Goal: Task Accomplishment & Management: Use online tool/utility

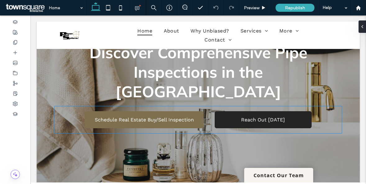
click at [267, 117] on span "Reach Out [DATE]" at bounding box center [263, 120] width 44 height 6
click at [267, 109] on div "Secure Your Pipes with Expert Inspections Discover Comprehensive Pipe Inspectio…" at bounding box center [198, 81] width 297 height 165
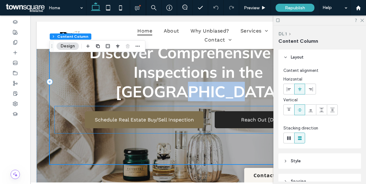
click at [254, 117] on span "Reach Out [DATE]" at bounding box center [263, 120] width 44 height 6
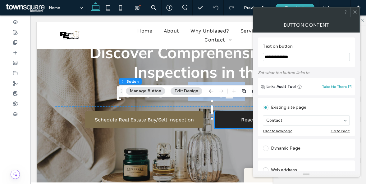
click at [244, 117] on span "Reach Out [DATE]" at bounding box center [263, 120] width 44 height 6
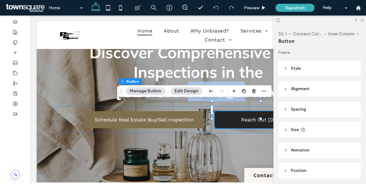
click at [244, 117] on span "Reach Out [DATE]" at bounding box center [263, 120] width 44 height 6
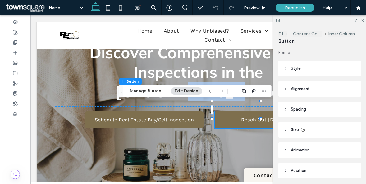
scroll to position [2, 0]
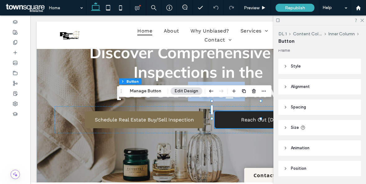
click at [263, 117] on span "Reach Out [DATE]" at bounding box center [263, 120] width 44 height 6
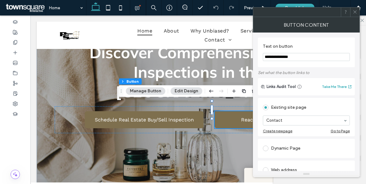
click at [302, 59] on input "**********" at bounding box center [306, 57] width 87 height 8
click at [239, 111] on link "Reach Out [DATE]" at bounding box center [262, 119] width 97 height 17
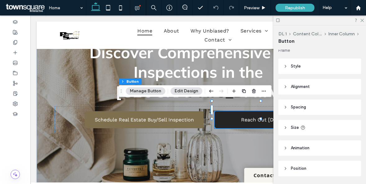
click at [239, 111] on link "Reach Out [DATE]" at bounding box center [262, 119] width 97 height 17
click at [250, 117] on span "Reach Out [DATE]" at bounding box center [263, 120] width 44 height 6
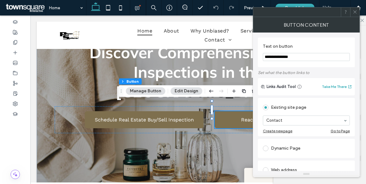
click at [306, 59] on input "**********" at bounding box center [306, 57] width 87 height 8
type input "*"
type input "**********"
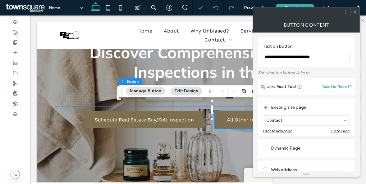
click at [354, 12] on icon at bounding box center [354, 12] width 5 height 5
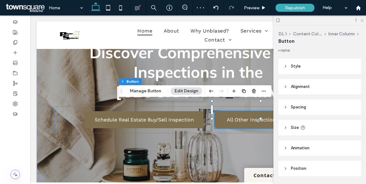
click at [362, 21] on use at bounding box center [361, 20] width 3 height 3
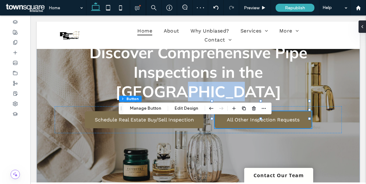
click at [282, 179] on link "Contact Our Team" at bounding box center [278, 175] width 69 height 15
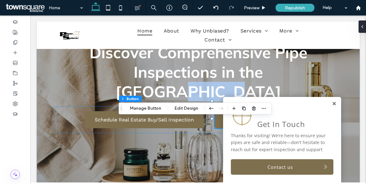
click at [331, 104] on link at bounding box center [333, 103] width 5 height 5
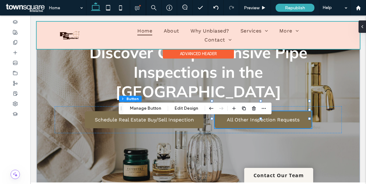
click at [213, 42] on div at bounding box center [198, 35] width 323 height 27
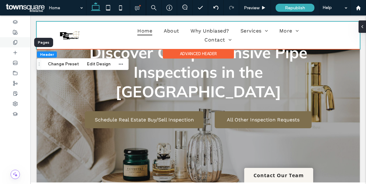
click at [14, 41] on icon at bounding box center [15, 42] width 5 height 5
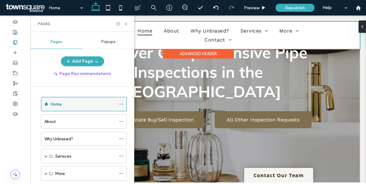
scroll to position [50, 0]
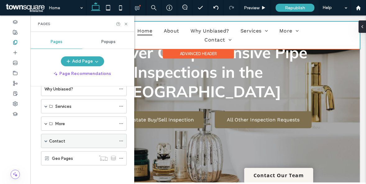
click at [45, 141] on span at bounding box center [45, 141] width 3 height 3
click at [53, 143] on label "Contact" at bounding box center [57, 141] width 16 height 11
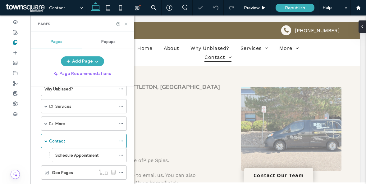
click at [124, 25] on icon at bounding box center [126, 24] width 5 height 5
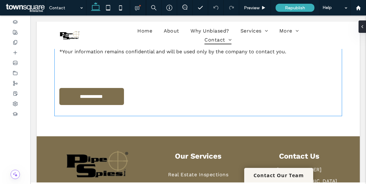
scroll to position [700, 0]
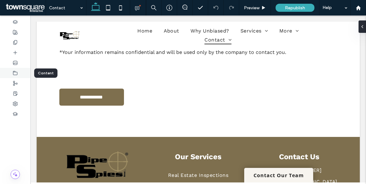
click at [18, 70] on div at bounding box center [15, 73] width 30 height 10
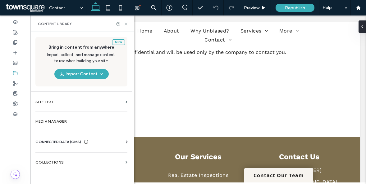
click at [126, 24] on use at bounding box center [125, 24] width 2 height 2
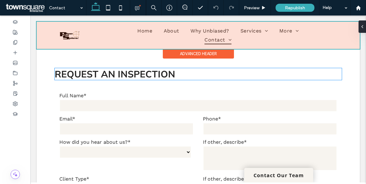
scroll to position [217, 0]
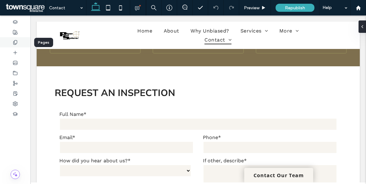
click at [19, 43] on div at bounding box center [15, 42] width 30 height 10
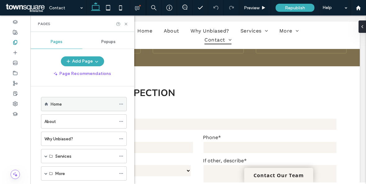
click at [70, 103] on div "Home" at bounding box center [83, 104] width 65 height 7
click at [125, 26] on icon at bounding box center [126, 24] width 5 height 5
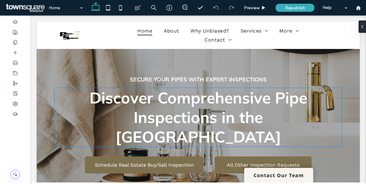
scroll to position [38, 0]
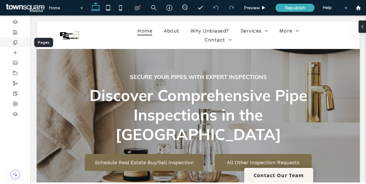
click at [14, 43] on icon at bounding box center [15, 42] width 5 height 5
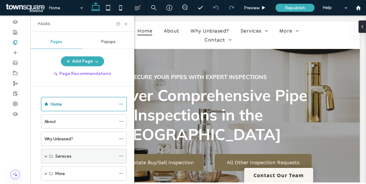
click at [46, 156] on span at bounding box center [45, 156] width 3 height 3
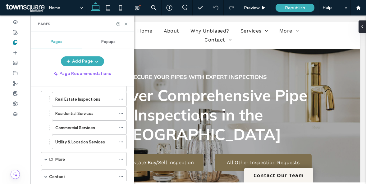
scroll to position [81, 0]
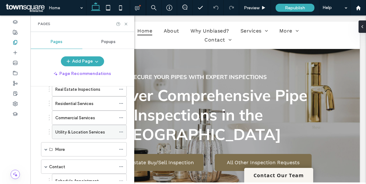
click at [120, 133] on icon at bounding box center [121, 132] width 4 height 4
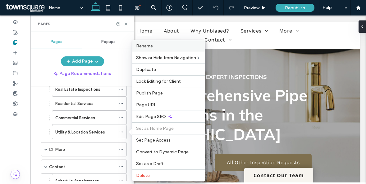
click at [148, 45] on span "Rename" at bounding box center [144, 45] width 17 height 5
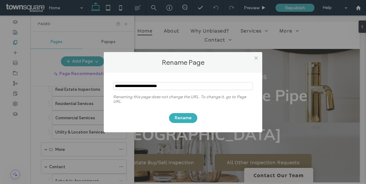
click at [130, 86] on input "notEmpty" at bounding box center [183, 86] width 140 height 8
type input "**********"
click at [192, 118] on button "Rename" at bounding box center [183, 118] width 28 height 10
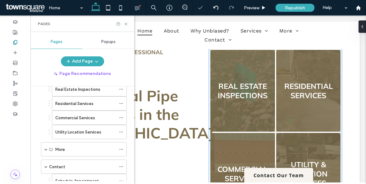
scroll to position [318, 0]
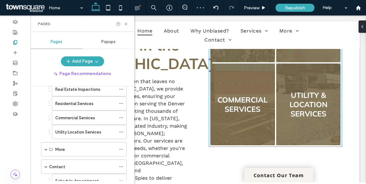
click at [302, 97] on link at bounding box center [308, 104] width 68 height 87
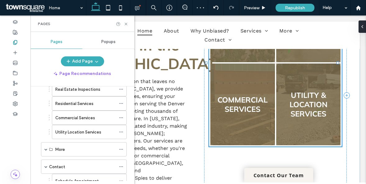
click at [302, 97] on link at bounding box center [308, 104] width 68 height 87
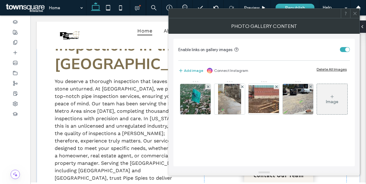
scroll to position [0, 0]
click at [355, 14] on icon at bounding box center [354, 13] width 5 height 5
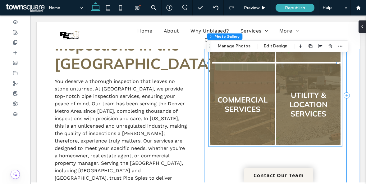
click at [316, 154] on div "Real Estate inspections Button Residential Services Button Commercial services …" at bounding box center [275, 95] width 142 height 243
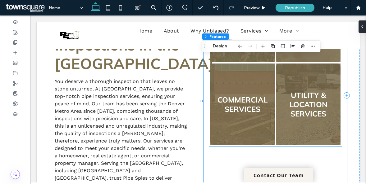
click at [306, 118] on link at bounding box center [308, 104] width 68 height 87
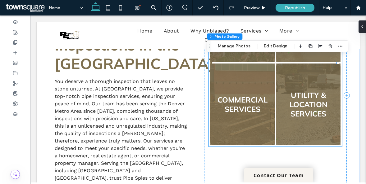
click at [306, 118] on link at bounding box center [308, 104] width 68 height 87
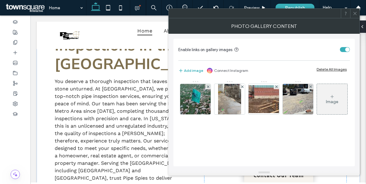
click at [355, 15] on icon at bounding box center [354, 13] width 5 height 5
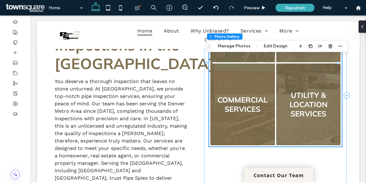
click at [298, 85] on link at bounding box center [308, 104] width 68 height 87
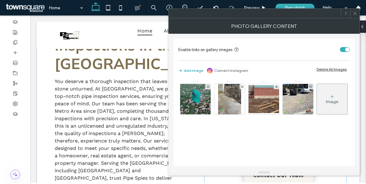
click at [355, 14] on icon at bounding box center [354, 13] width 5 height 5
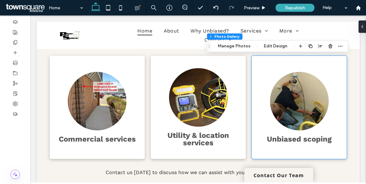
scroll to position [648, 0]
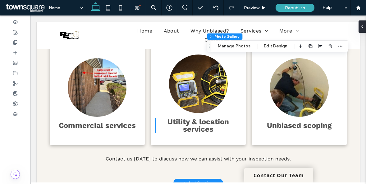
click at [204, 132] on strong "Utility & location services" at bounding box center [197, 126] width 61 height 16
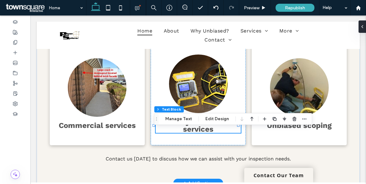
click at [204, 132] on div "Utility & location services" at bounding box center [197, 125] width 85 height 15
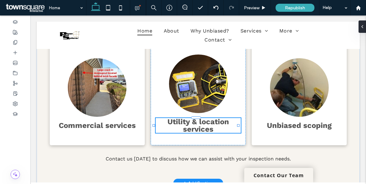
type input "*********"
type input "**"
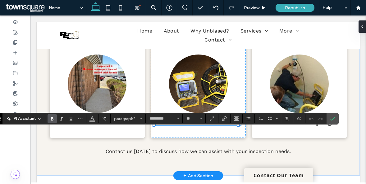
click at [209, 126] on strong "**********" at bounding box center [198, 121] width 76 height 7
click at [196, 126] on strong "**********" at bounding box center [198, 121] width 76 height 7
click at [196, 126] on strong "**********" at bounding box center [198, 121] width 70 height 7
click at [183, 126] on strong "**********" at bounding box center [198, 121] width 70 height 7
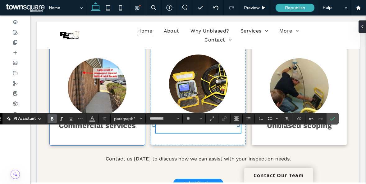
click at [120, 130] on strong "Commercial services" at bounding box center [97, 125] width 77 height 9
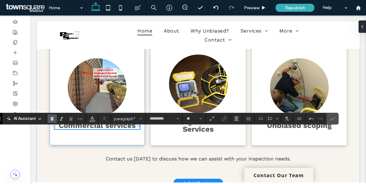
click at [120, 129] on div "Commercial services" at bounding box center [97, 125] width 85 height 7
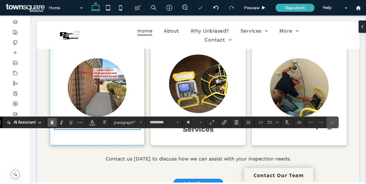
click at [108, 130] on div at bounding box center [96, 129] width 84 height 0
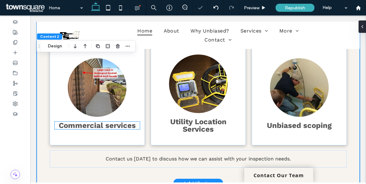
click at [107, 130] on strong "Commercial services" at bounding box center [97, 125] width 77 height 9
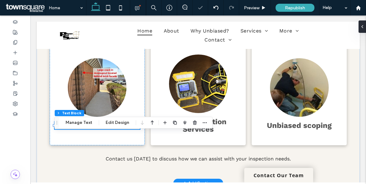
click at [107, 129] on div "Commercial services" at bounding box center [97, 125] width 85 height 7
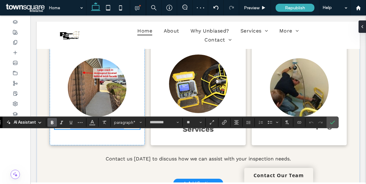
click at [108, 129] on strong "**********" at bounding box center [97, 125] width 54 height 7
click at [300, 142] on div "Unbiased scoping" at bounding box center [298, 93] width 95 height 103
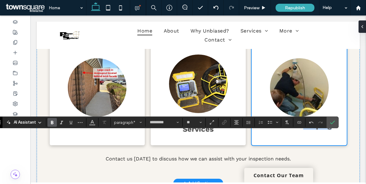
click at [300, 142] on div "Unbiased scoping" at bounding box center [298, 93] width 95 height 103
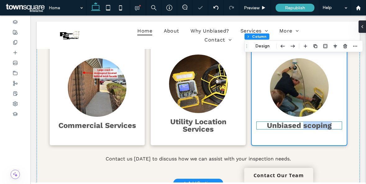
click at [301, 130] on strong "Unbiased scoping" at bounding box center [299, 125] width 65 height 9
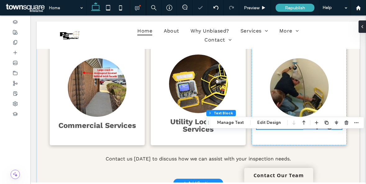
click at [301, 130] on strong "Unbiased scoping" at bounding box center [299, 125] width 65 height 9
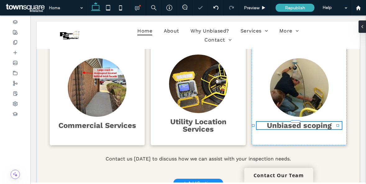
type input "*********"
type input "**"
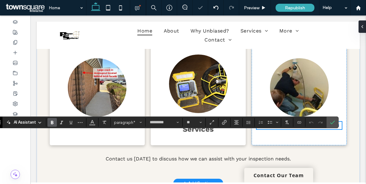
click at [304, 129] on strong "**********" at bounding box center [298, 125] width 45 height 7
click at [239, 140] on div "Utility Location Services" at bounding box center [198, 93] width 95 height 103
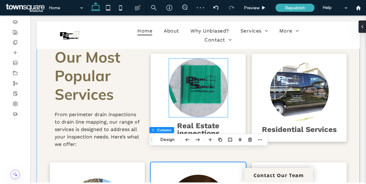
scroll to position [551, 0]
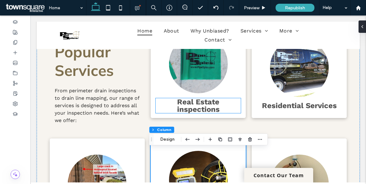
click at [181, 114] on strong "Real Estate inspections" at bounding box center [198, 106] width 43 height 16
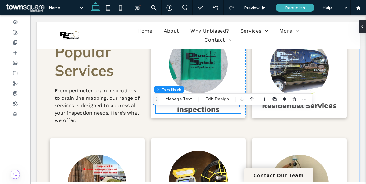
click at [181, 113] on div "Real Estate inspections" at bounding box center [197, 105] width 85 height 15
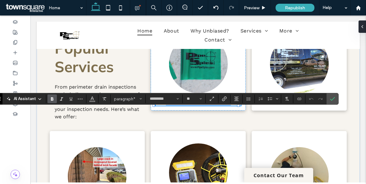
click at [175, 106] on strong "**********" at bounding box center [198, 101] width 65 height 7
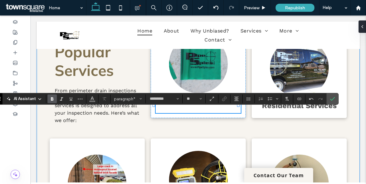
click at [251, 137] on div "**********" at bounding box center [198, 139] width 323 height 281
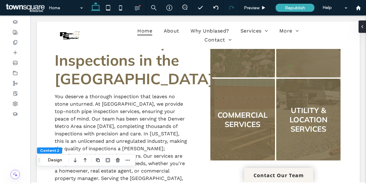
scroll to position [201, 0]
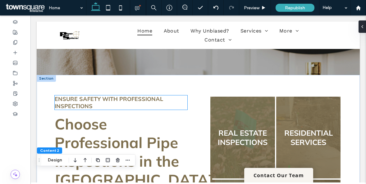
click at [106, 100] on span "Ensure Safety with Professional Inspections" at bounding box center [109, 103] width 108 height 14
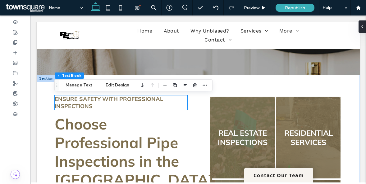
click at [106, 100] on div "Ensure Safety with Professional Inspections" at bounding box center [121, 103] width 133 height 14
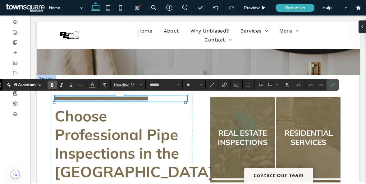
click at [111, 100] on span "**********" at bounding box center [101, 99] width 93 height 6
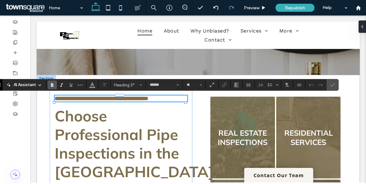
click at [99, 100] on span "**********" at bounding box center [101, 99] width 93 height 6
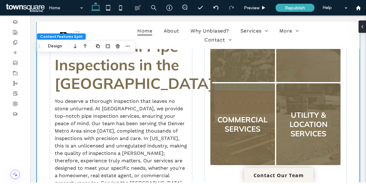
scroll to position [298, 0]
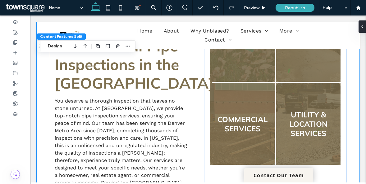
click at [295, 122] on link at bounding box center [308, 124] width 68 height 87
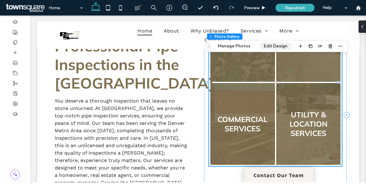
click at [279, 45] on button "Edit Design" at bounding box center [275, 46] width 32 height 7
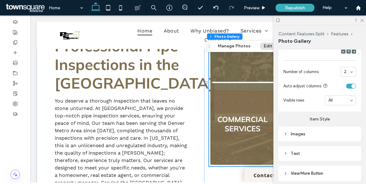
scroll to position [307, 0]
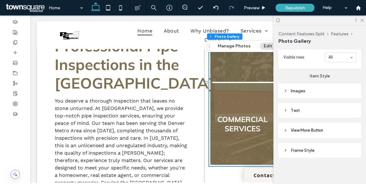
click at [286, 109] on icon at bounding box center [285, 110] width 4 height 4
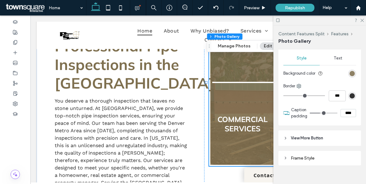
click at [333, 50] on div "Text" at bounding box center [319, 47] width 73 height 8
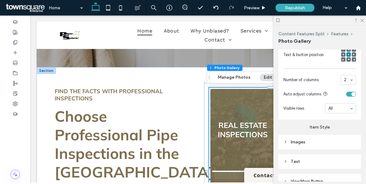
scroll to position [258, 0]
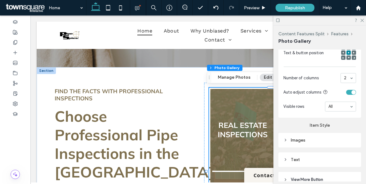
click at [287, 162] on div "Text" at bounding box center [319, 160] width 73 height 8
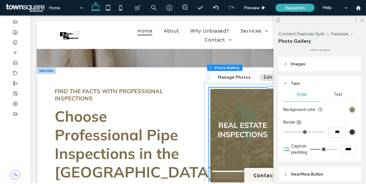
scroll to position [335, 0]
click at [333, 95] on span "Text" at bounding box center [337, 94] width 9 height 5
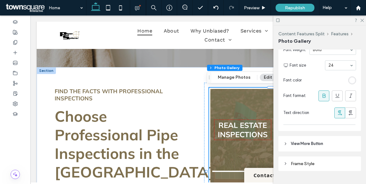
scroll to position [424, 0]
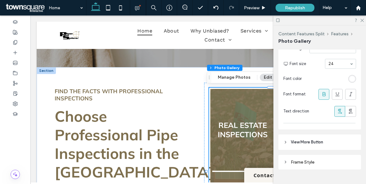
click at [284, 141] on icon at bounding box center [285, 142] width 4 height 4
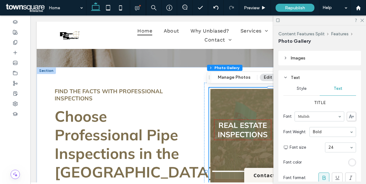
scroll to position [340, 0]
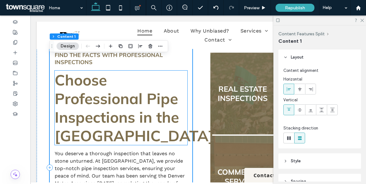
scroll to position [246, 0]
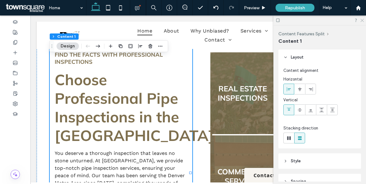
click at [362, 21] on icon at bounding box center [361, 20] width 4 height 4
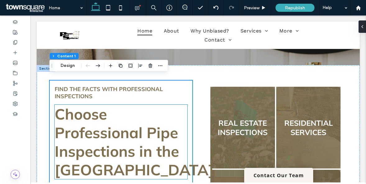
scroll to position [201, 0]
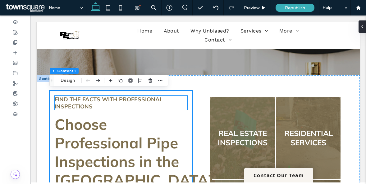
click at [97, 108] on h3 "Find the facts with Professional Inspections" at bounding box center [121, 103] width 133 height 14
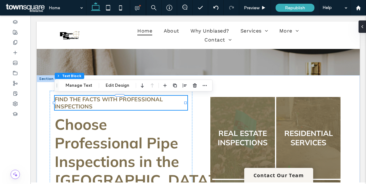
click at [93, 101] on span "Find the facts with Professional Inspections" at bounding box center [109, 103] width 108 height 14
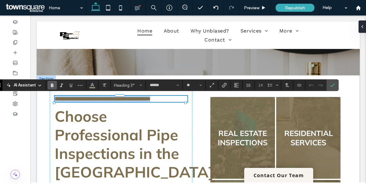
drag, startPoint x: 93, startPoint y: 106, endPoint x: 54, endPoint y: 101, distance: 39.7
paste div
type input "*********"
type input "**"
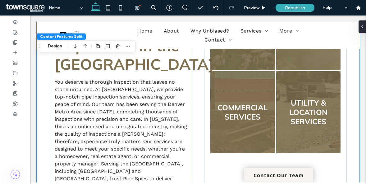
scroll to position [309, 0]
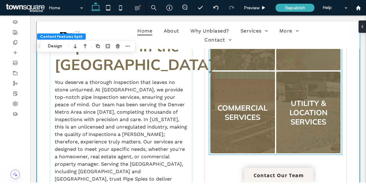
click at [301, 112] on link at bounding box center [308, 112] width 68 height 87
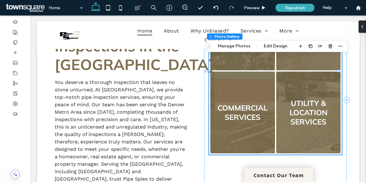
click at [304, 108] on link at bounding box center [308, 112] width 68 height 87
click at [303, 99] on link at bounding box center [308, 112] width 68 height 87
click at [307, 122] on link at bounding box center [308, 112] width 68 height 87
click at [308, 121] on link at bounding box center [308, 112] width 68 height 87
click at [276, 44] on button "Edit Design" at bounding box center [275, 46] width 32 height 7
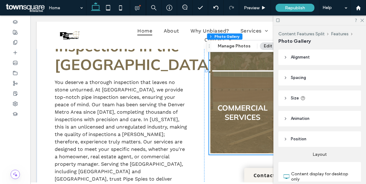
click at [253, 92] on link at bounding box center [242, 112] width 68 height 87
click at [246, 110] on link at bounding box center [242, 112] width 68 height 87
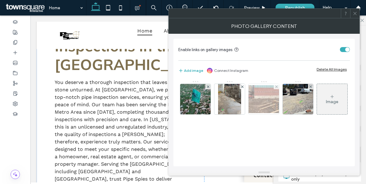
scroll to position [2, 0]
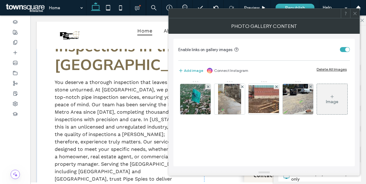
click at [355, 15] on icon at bounding box center [354, 13] width 5 height 5
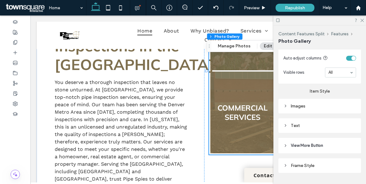
scroll to position [292, 0]
click at [286, 123] on icon at bounding box center [285, 125] width 4 height 4
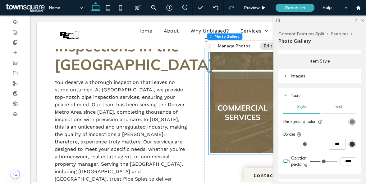
scroll to position [322, 0]
click at [337, 106] on span "Text" at bounding box center [337, 106] width 9 height 5
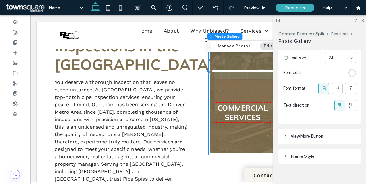
scroll to position [430, 0]
click at [361, 20] on icon at bounding box center [361, 20] width 4 height 4
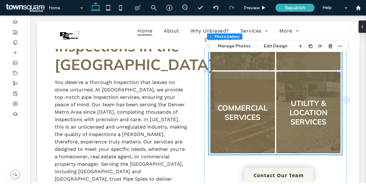
click at [296, 124] on link at bounding box center [308, 112] width 68 height 87
click at [303, 117] on link at bounding box center [308, 112] width 68 height 87
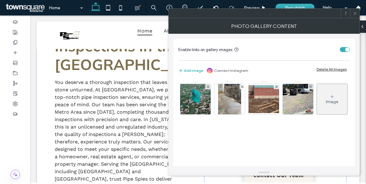
scroll to position [0, 0]
click at [357, 16] on icon at bounding box center [354, 13] width 5 height 5
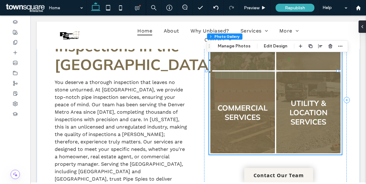
click at [313, 102] on link at bounding box center [308, 112] width 68 height 87
click at [311, 80] on link at bounding box center [308, 112] width 68 height 87
click at [275, 47] on button "Edit Design" at bounding box center [275, 46] width 32 height 7
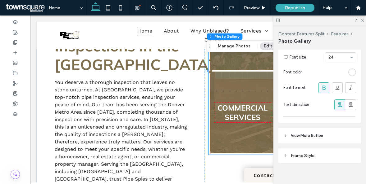
scroll to position [435, 0]
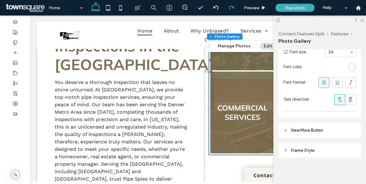
click at [287, 131] on header "View More Button" at bounding box center [319, 131] width 83 height 16
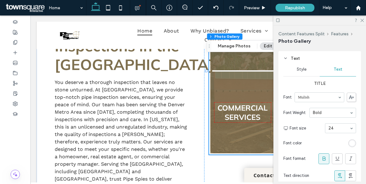
scroll to position [359, 0]
click at [336, 72] on div "Text" at bounding box center [337, 70] width 36 height 14
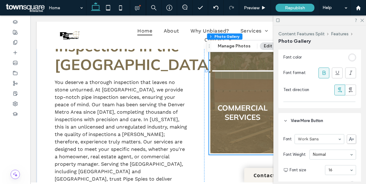
scroll to position [445, 0]
click at [362, 19] on icon at bounding box center [361, 20] width 4 height 4
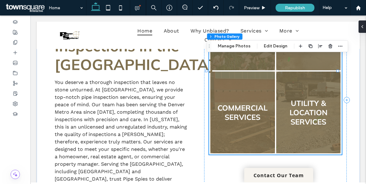
click at [300, 107] on link at bounding box center [308, 112] width 68 height 87
click at [245, 45] on button "Manage Photos" at bounding box center [234, 46] width 41 height 7
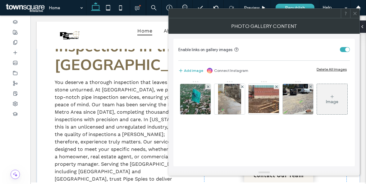
scroll to position [0, 0]
click at [355, 13] on icon at bounding box center [354, 13] width 5 height 5
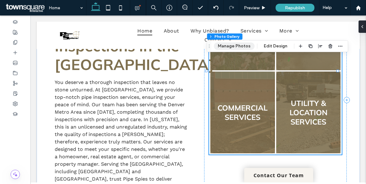
click at [237, 44] on button "Manage Photos" at bounding box center [234, 46] width 41 height 7
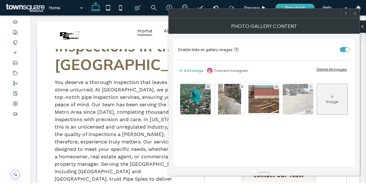
click at [295, 104] on img at bounding box center [297, 99] width 30 height 30
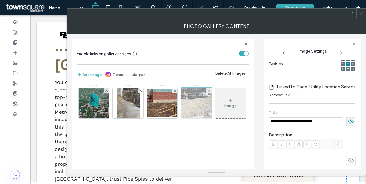
scroll to position [0, 0]
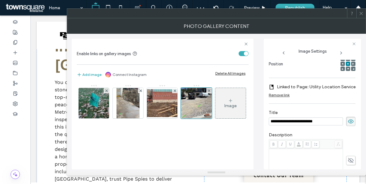
click at [286, 123] on input "**********" at bounding box center [305, 122] width 74 height 8
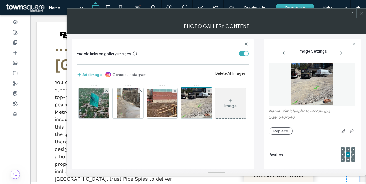
type input "**********"
click at [353, 44] on icon at bounding box center [354, 44] width 4 height 4
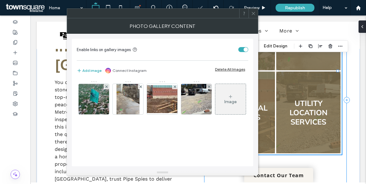
click at [319, 166] on div "Real Estate inspections Button Residential Services Button Commercial services …" at bounding box center [275, 100] width 142 height 236
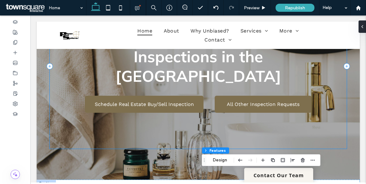
scroll to position [93, 0]
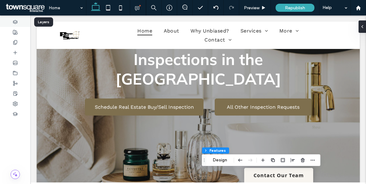
click at [15, 21] on icon at bounding box center [15, 22] width 5 height 5
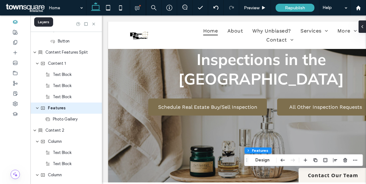
scroll to position [209, 0]
click at [17, 34] on icon at bounding box center [15, 32] width 5 height 5
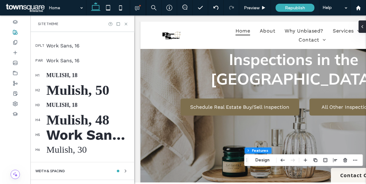
scroll to position [185, 0]
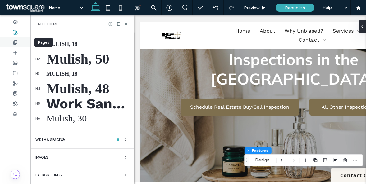
click at [17, 39] on div at bounding box center [15, 42] width 30 height 10
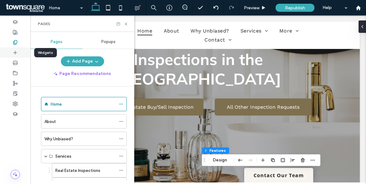
click at [15, 56] on div at bounding box center [15, 52] width 30 height 10
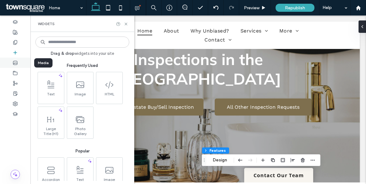
click at [16, 65] on use at bounding box center [15, 63] width 4 height 4
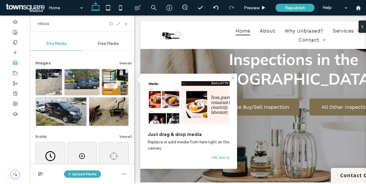
scroll to position [76, 0]
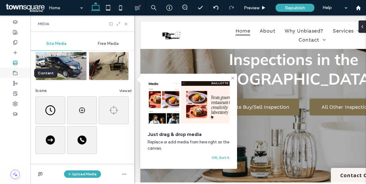
click at [16, 77] on div at bounding box center [15, 73] width 30 height 10
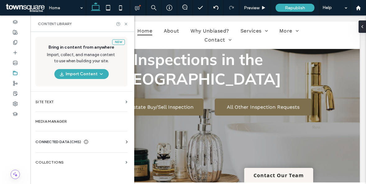
click at [125, 141] on icon at bounding box center [127, 142] width 6 height 6
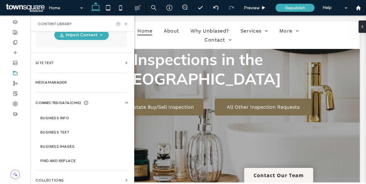
scroll to position [44, 0]
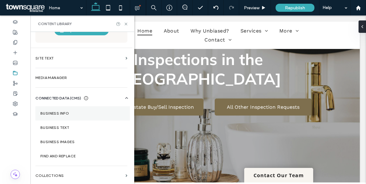
click at [67, 115] on label "Business Info" at bounding box center [82, 113] width 84 height 4
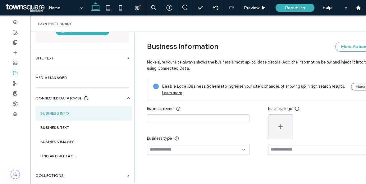
type input "**********"
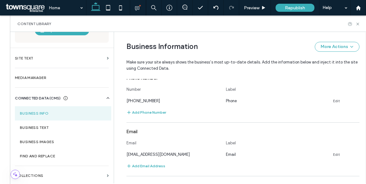
scroll to position [0, 0]
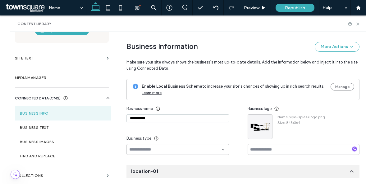
click at [356, 26] on div "Content Library" at bounding box center [188, 24] width 356 height 16
click at [358, 24] on use at bounding box center [357, 24] width 2 height 2
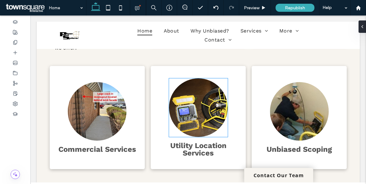
scroll to position [635, 0]
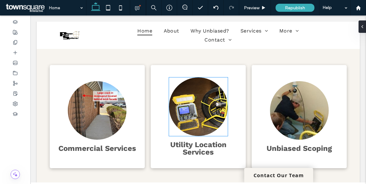
click at [210, 119] on img at bounding box center [198, 107] width 59 height 59
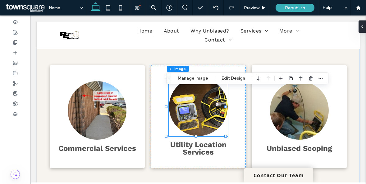
type input "**"
click at [195, 81] on button "Manage Image" at bounding box center [193, 78] width 38 height 7
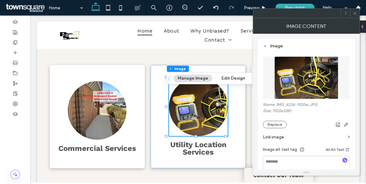
scroll to position [15, 0]
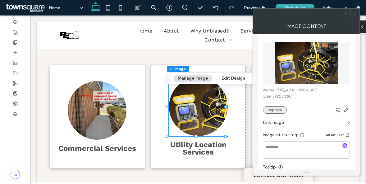
click at [278, 109] on button "Replace" at bounding box center [275, 109] width 24 height 7
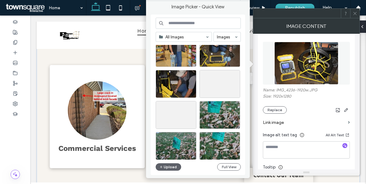
scroll to position [269, 0]
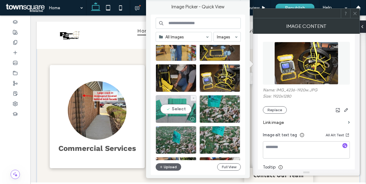
click at [180, 101] on div "Select" at bounding box center [175, 109] width 41 height 28
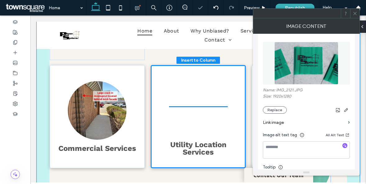
drag, startPoint x: 200, startPoint y: 129, endPoint x: 185, endPoint y: 129, distance: 14.9
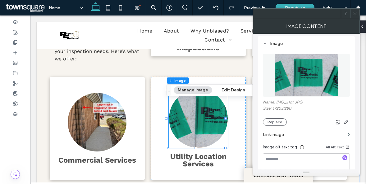
scroll to position [3, 0]
click at [344, 123] on use "button" at bounding box center [346, 122] width 4 height 4
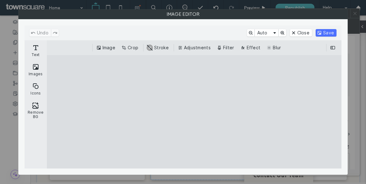
drag, startPoint x: 204, startPoint y: 93, endPoint x: 175, endPoint y: 91, distance: 28.9
click at [194, 112] on cesdk-canvas "Editor canvas" at bounding box center [194, 112] width 0 height 0
click at [355, 17] on div "Image Editor" at bounding box center [183, 92] width 366 height 184
click at [355, 13] on div "Image Editor" at bounding box center [183, 92] width 366 height 184
click at [301, 33] on button "Close" at bounding box center [301, 32] width 22 height 7
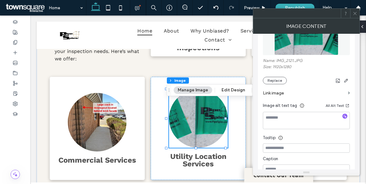
scroll to position [44, 0]
click at [195, 88] on button "Manage Image" at bounding box center [193, 90] width 38 height 7
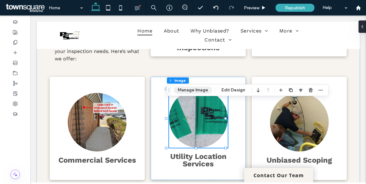
click at [195, 88] on button "Manage Image" at bounding box center [193, 90] width 38 height 7
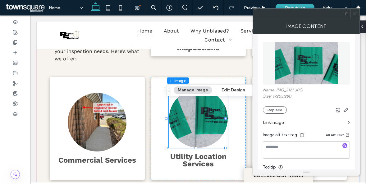
scroll to position [0, 0]
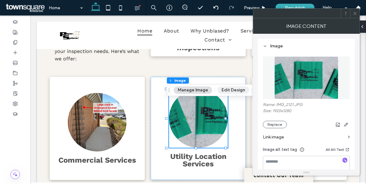
click at [234, 91] on button "Edit Design" at bounding box center [233, 90] width 32 height 7
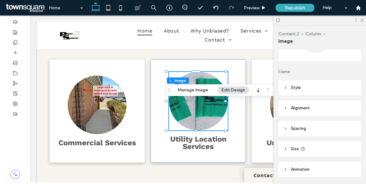
scroll to position [62, 0]
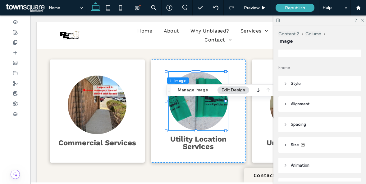
click at [282, 104] on header "Alignment" at bounding box center [319, 105] width 83 height 16
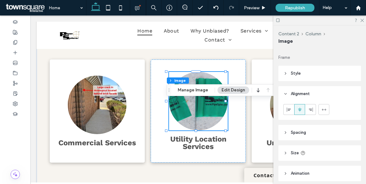
scroll to position [73, 0]
click at [289, 109] on use at bounding box center [288, 109] width 4 height 4
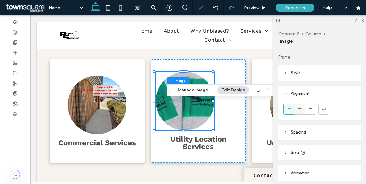
click at [301, 108] on icon at bounding box center [299, 109] width 5 height 5
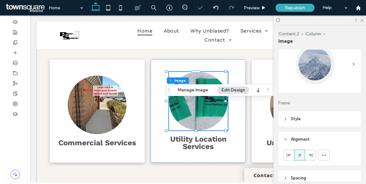
scroll to position [27, 0]
click at [281, 119] on header "Style" at bounding box center [319, 119] width 83 height 16
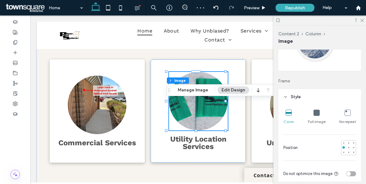
scroll to position [49, 0]
click at [313, 114] on icon at bounding box center [316, 113] width 6 height 6
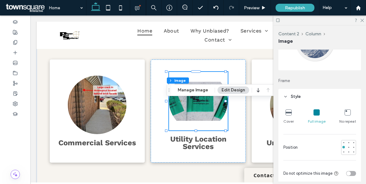
click at [287, 114] on icon at bounding box center [288, 113] width 6 height 6
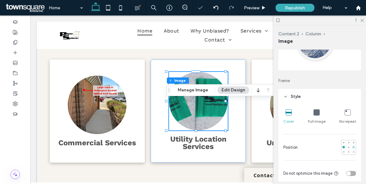
click at [351, 148] on div at bounding box center [353, 147] width 4 height 4
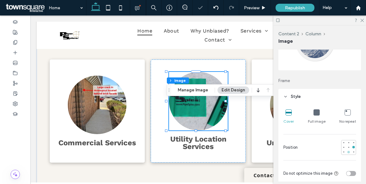
click at [346, 151] on div at bounding box center [348, 152] width 4 height 4
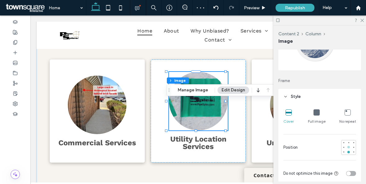
click at [347, 147] on div at bounding box center [348, 147] width 2 height 2
click at [347, 143] on div at bounding box center [348, 143] width 2 height 2
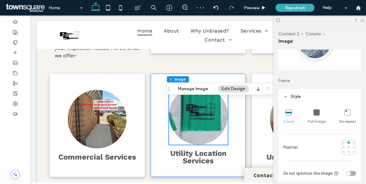
scroll to position [609, 0]
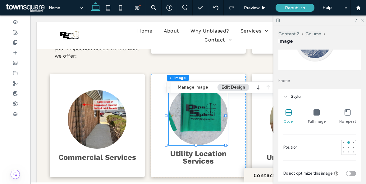
click at [362, 20] on use at bounding box center [361, 20] width 3 height 3
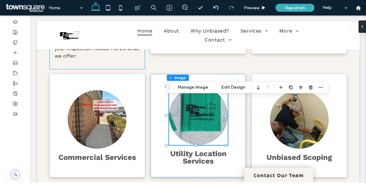
click at [142, 69] on div "Our Most Popular Services From perimeter drain inspections to drain line mappin…" at bounding box center [97, 9] width 95 height 119
